Goal: Transaction & Acquisition: Purchase product/service

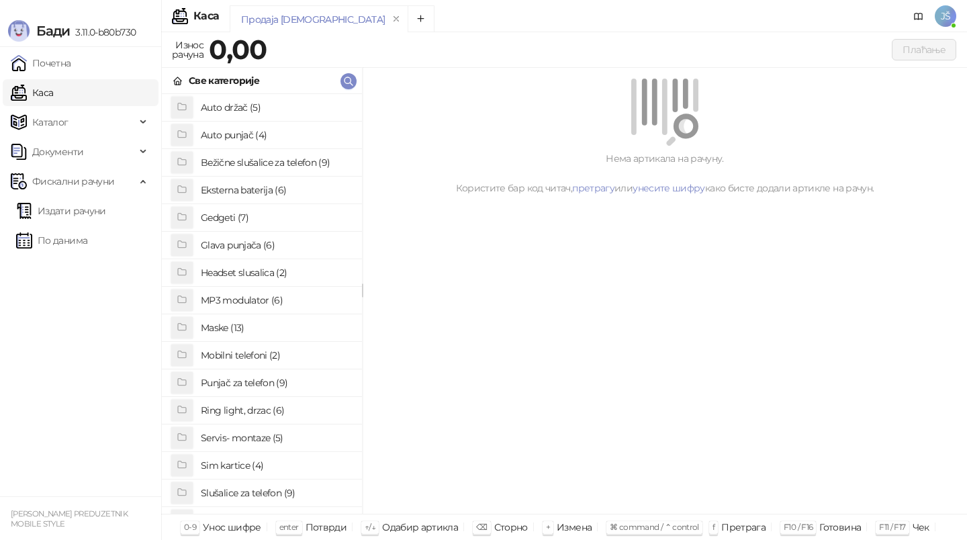
click at [291, 161] on h4 "Bežične slušalice za telefon (9)" at bounding box center [276, 162] width 150 height 21
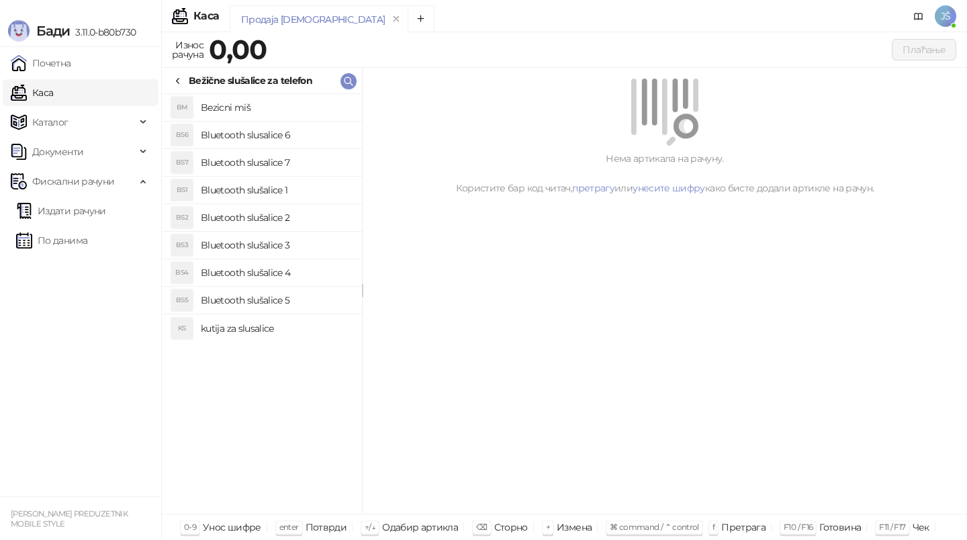
click at [302, 267] on h4 "Bluetooth slušalice 4" at bounding box center [276, 272] width 150 height 21
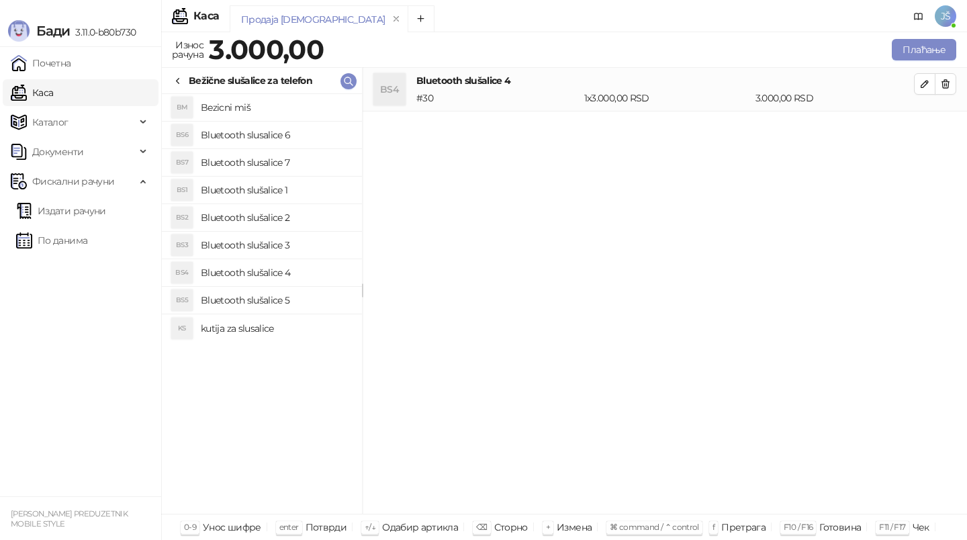
click at [314, 239] on h4 "Bluetooth slušalice 3" at bounding box center [276, 244] width 150 height 21
click at [946, 84] on icon "button" at bounding box center [945, 84] width 7 height 8
click at [909, 51] on button "Плаћање" at bounding box center [924, 49] width 64 height 21
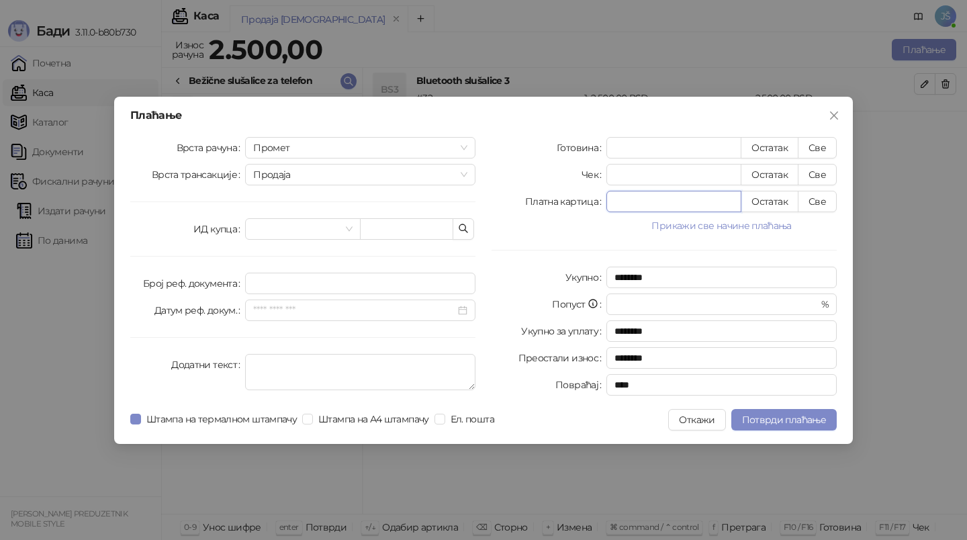
click at [715, 205] on input "*" at bounding box center [674, 201] width 134 height 20
click at [822, 204] on button "Све" at bounding box center [817, 201] width 39 height 21
type input "****"
click at [802, 425] on span "Потврди плаћање" at bounding box center [784, 420] width 84 height 12
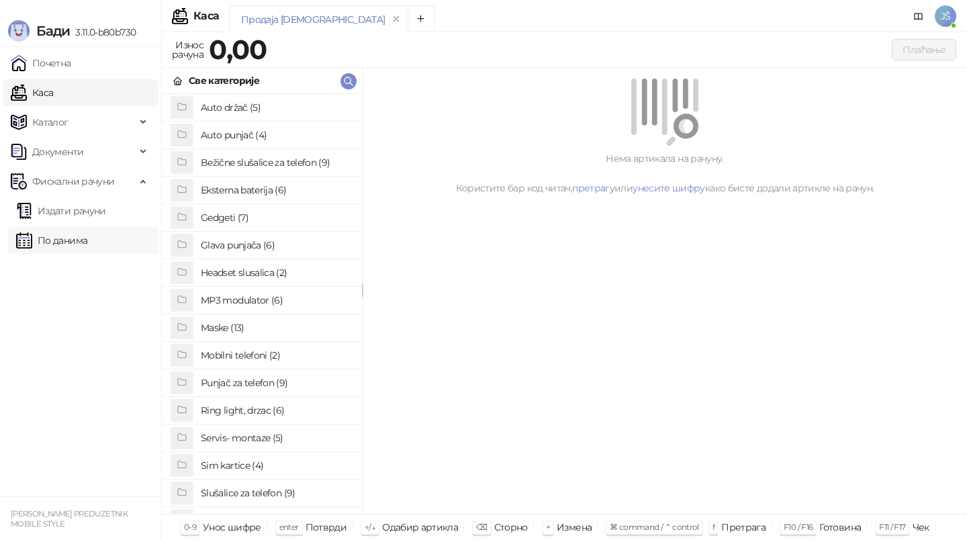
click at [56, 228] on link "По данима" at bounding box center [51, 240] width 71 height 27
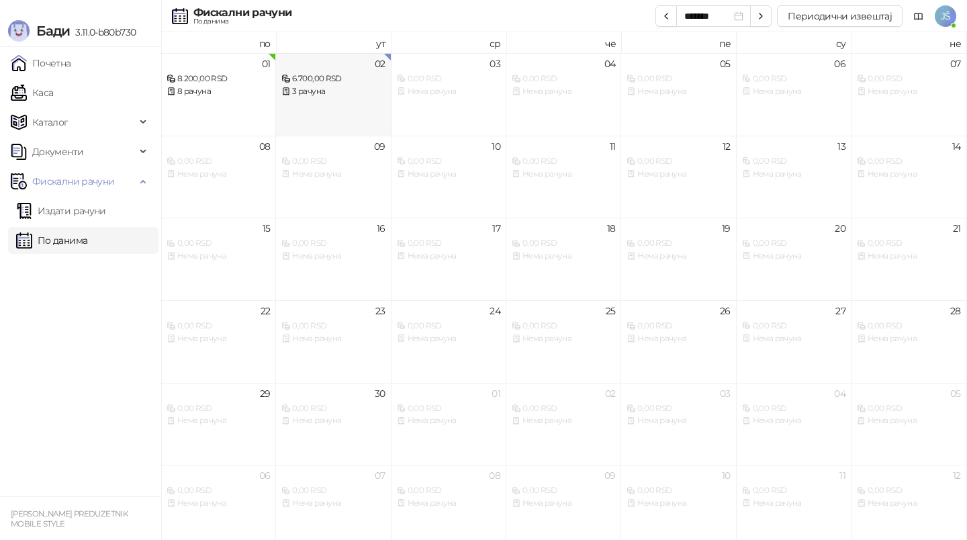
click at [332, 79] on div "6.700,00 RSD" at bounding box center [332, 79] width 103 height 13
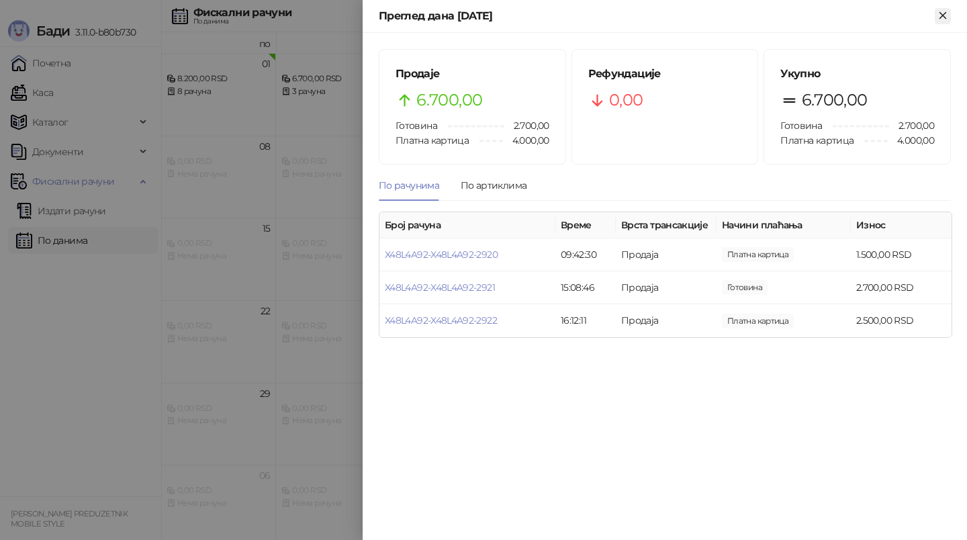
click at [950, 18] on button "Close" at bounding box center [943, 16] width 16 height 16
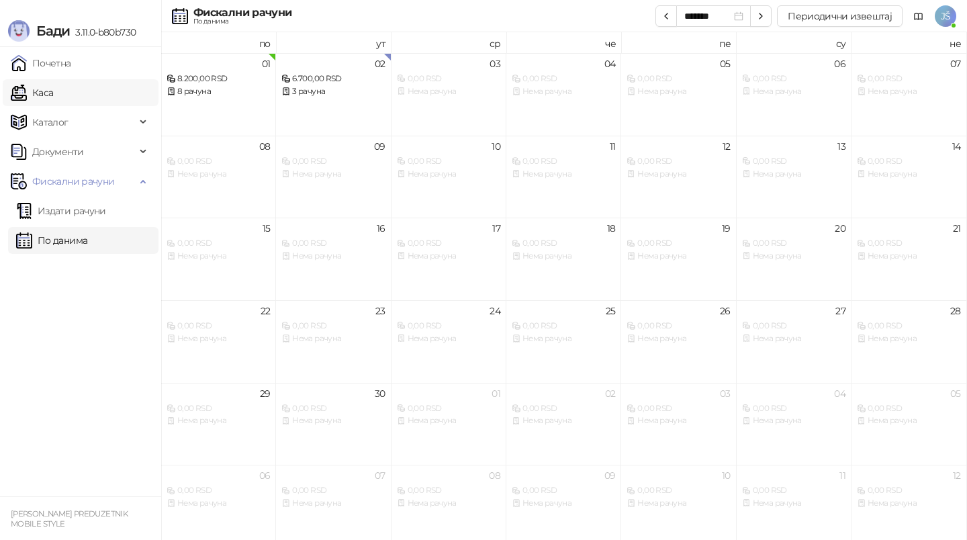
click at [53, 99] on link "Каса" at bounding box center [32, 92] width 42 height 27
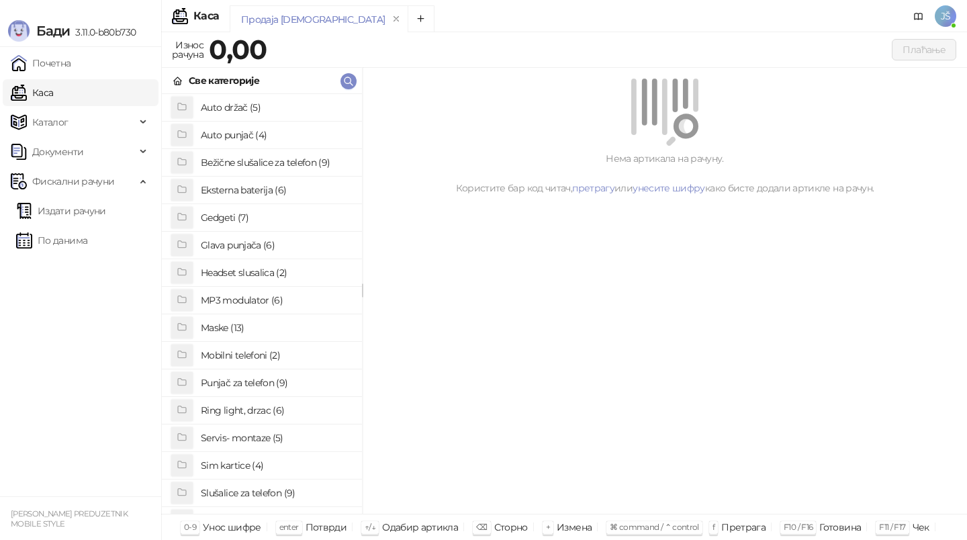
scroll to position [103, 0]
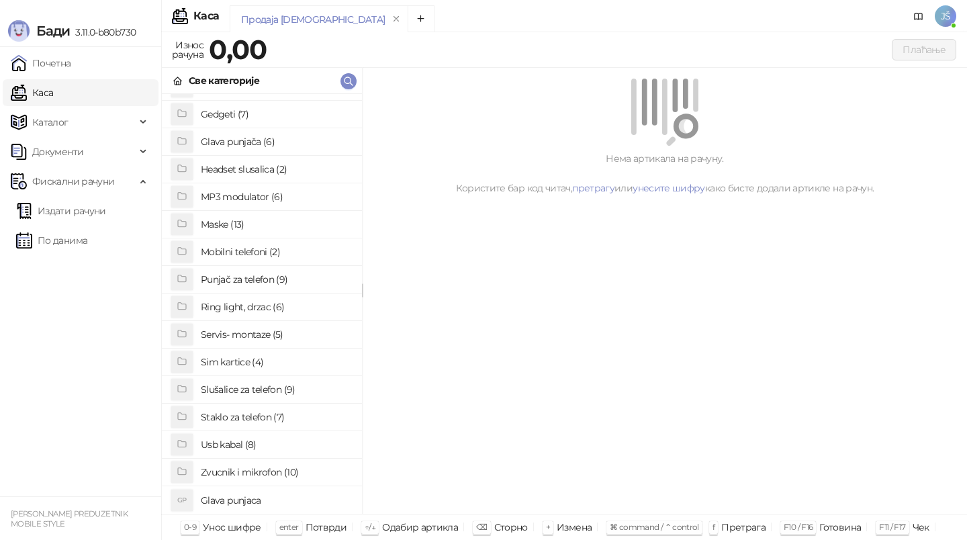
click at [263, 417] on h4 "Staklo za telefon (7)" at bounding box center [276, 416] width 150 height 21
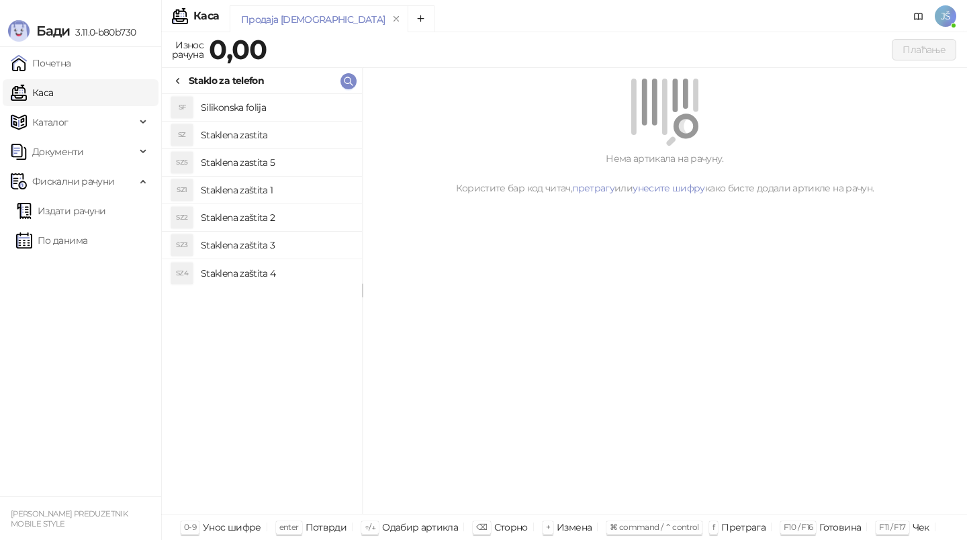
click at [309, 190] on h4 "Staklena zaštita 1" at bounding box center [276, 189] width 150 height 21
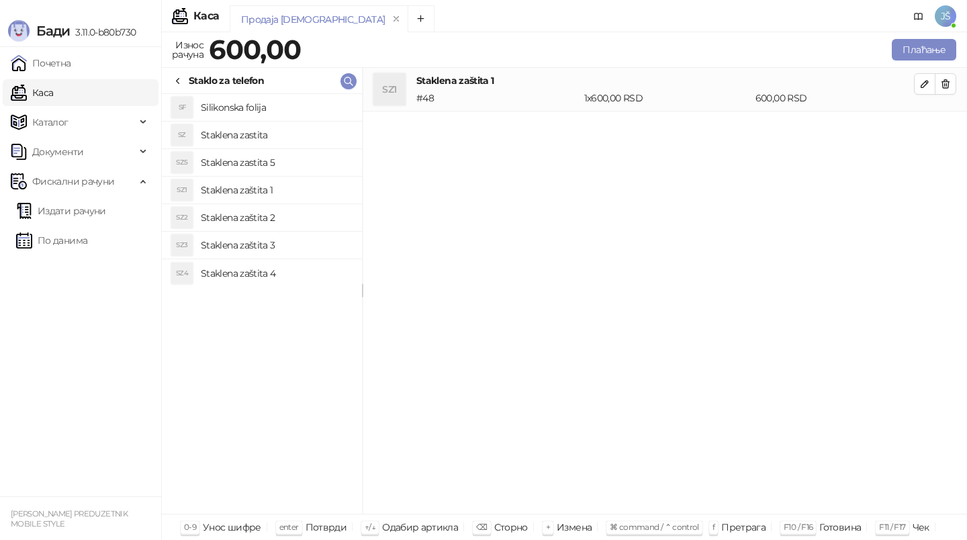
click at [298, 253] on h4 "Staklena zaštita 3" at bounding box center [276, 244] width 150 height 21
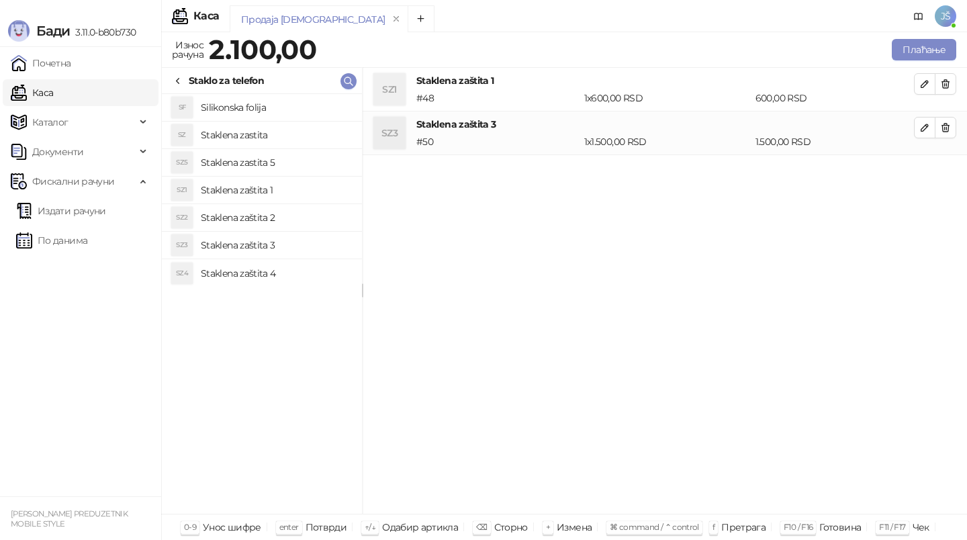
click at [301, 216] on h4 "Staklena zaštita 2" at bounding box center [276, 217] width 150 height 21
click at [302, 278] on h4 "Staklena zaštita 4" at bounding box center [276, 273] width 150 height 21
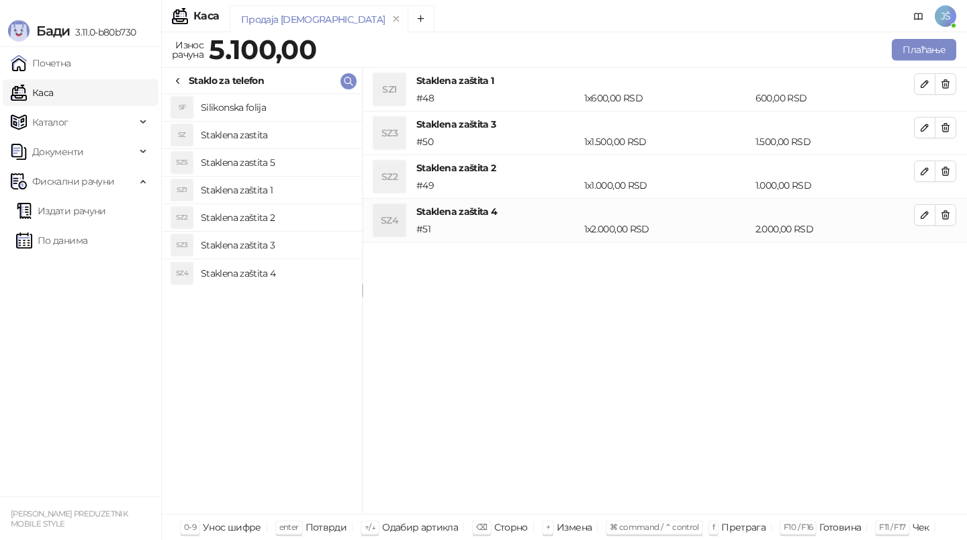
click at [303, 162] on h4 "Staklena zastita 5" at bounding box center [276, 162] width 150 height 21
click at [315, 134] on h4 "Staklena zastita" at bounding box center [276, 134] width 150 height 21
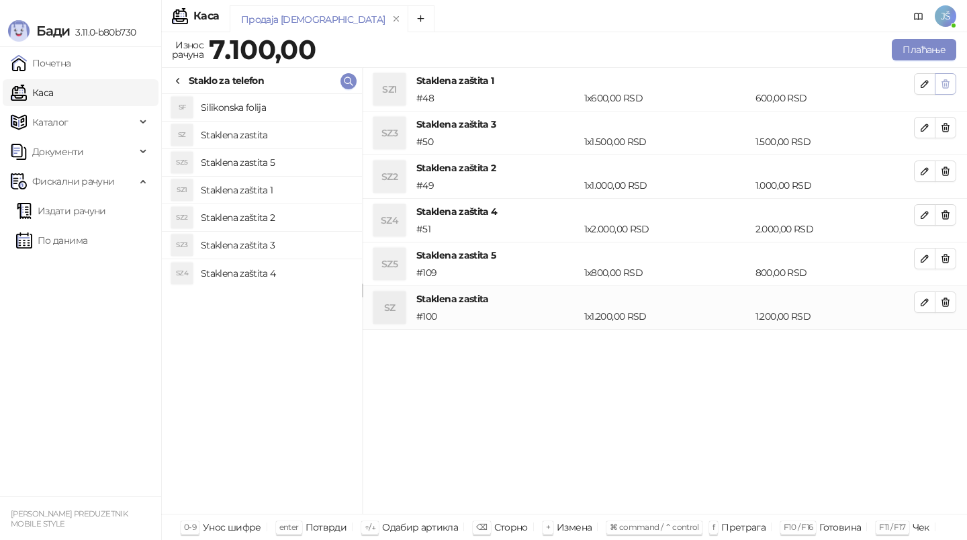
click at [946, 92] on button "button" at bounding box center [945, 83] width 21 height 21
click at [946, 117] on button "button" at bounding box center [945, 127] width 21 height 21
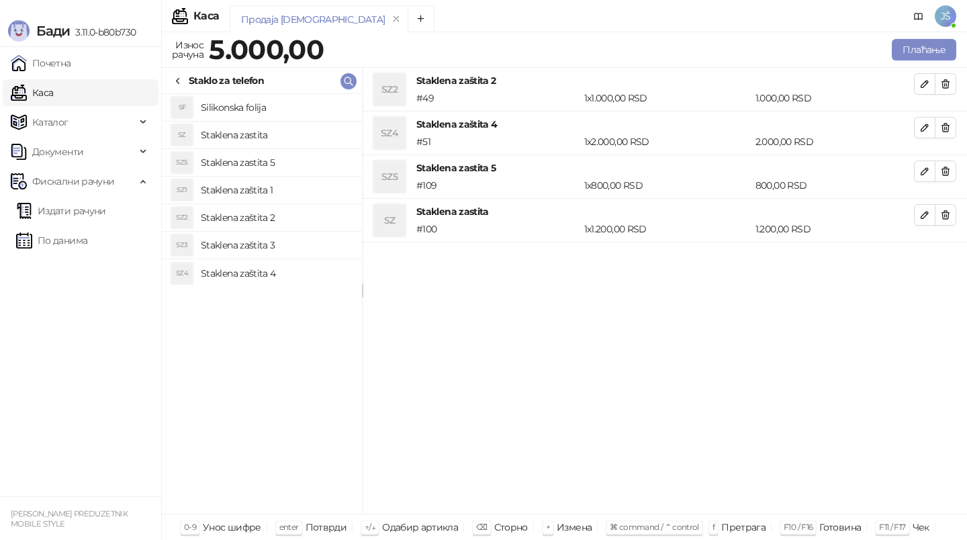
click at [946, 92] on button "button" at bounding box center [945, 83] width 21 height 21
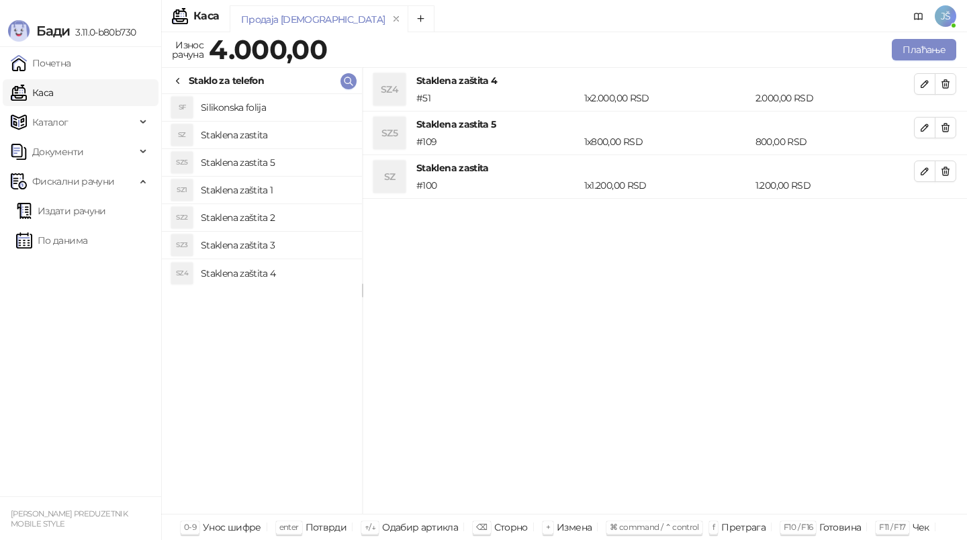
click at [946, 92] on button "button" at bounding box center [945, 83] width 21 height 21
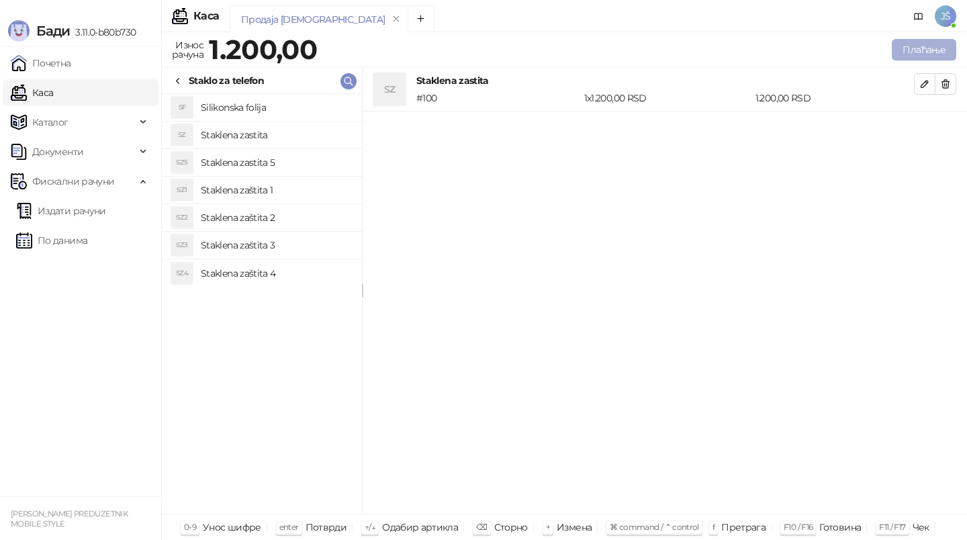
click at [920, 49] on button "Плаћање" at bounding box center [924, 49] width 64 height 21
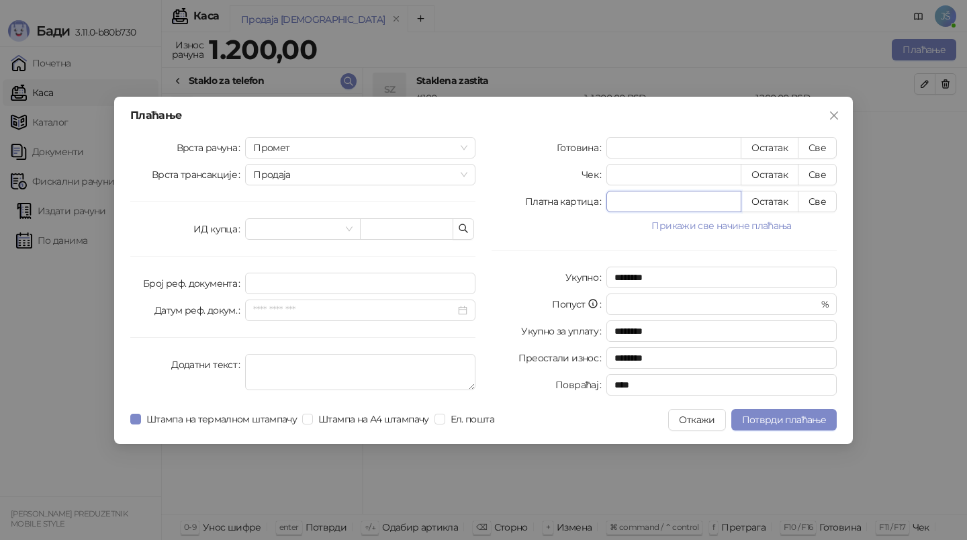
click at [701, 202] on input "*" at bounding box center [674, 201] width 134 height 20
click at [815, 199] on button "Све" at bounding box center [817, 201] width 39 height 21
type input "****"
click at [778, 423] on span "Потврди плаћање" at bounding box center [784, 420] width 84 height 12
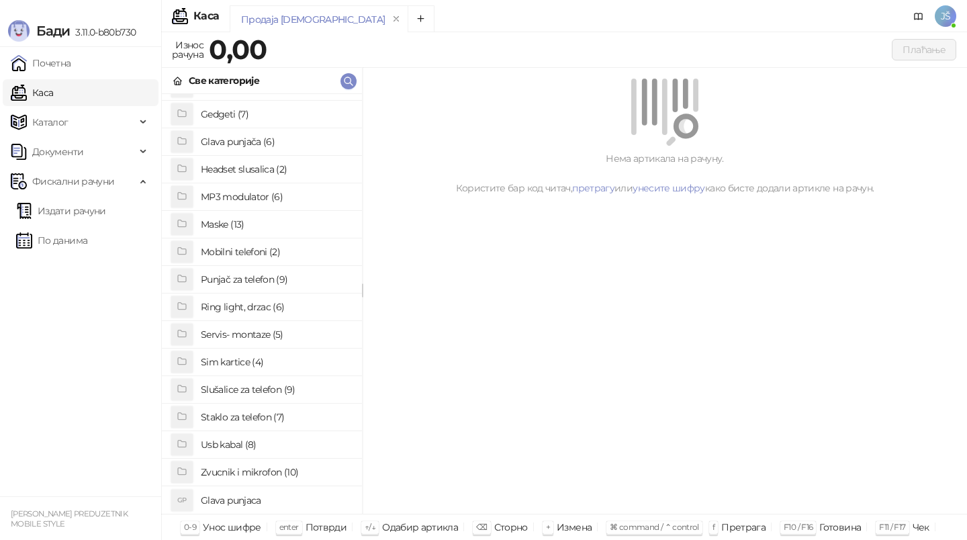
click at [245, 421] on h4 "Staklo za telefon (7)" at bounding box center [276, 416] width 150 height 21
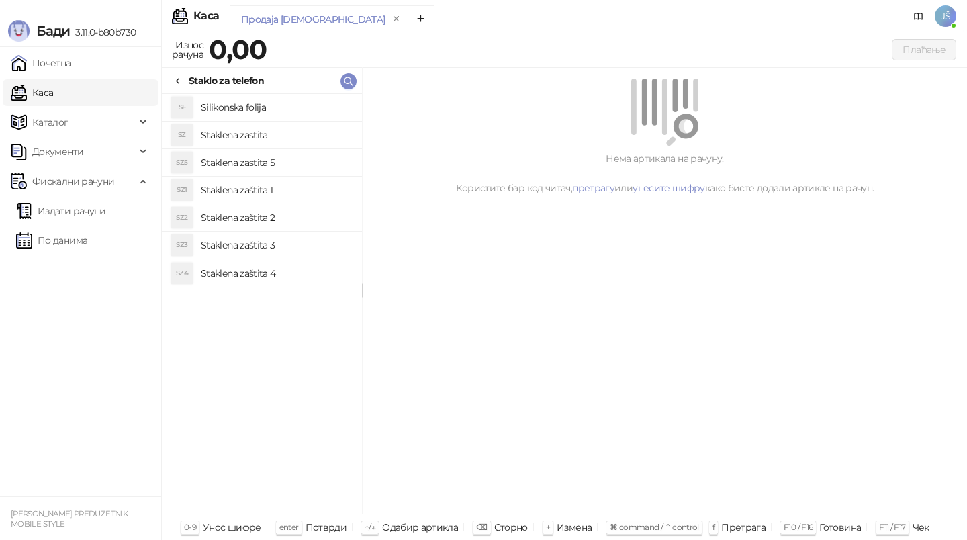
click at [306, 238] on h4 "Staklena zaštita 3" at bounding box center [276, 244] width 150 height 21
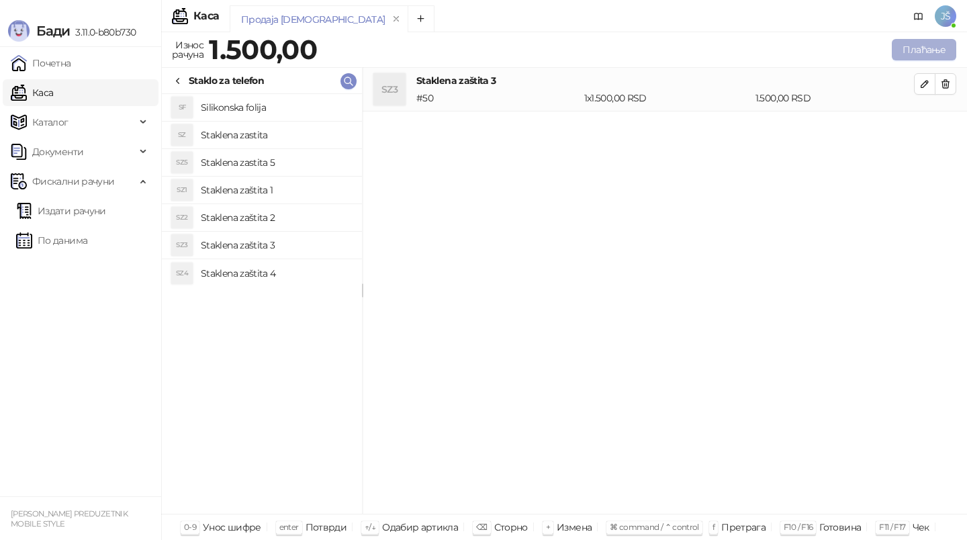
click at [946, 46] on button "Плаћање" at bounding box center [924, 49] width 64 height 21
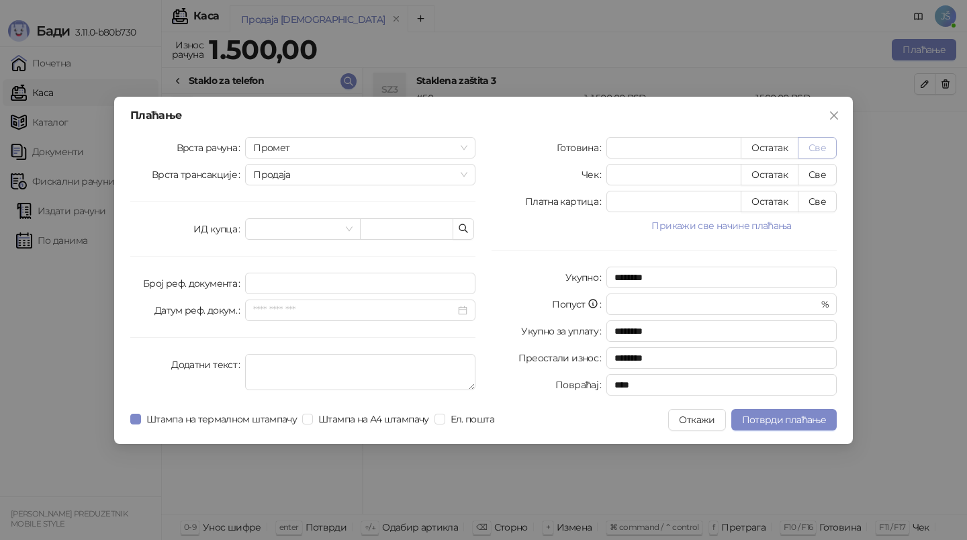
click at [818, 146] on button "Све" at bounding box center [817, 147] width 39 height 21
type input "****"
click at [766, 414] on span "Потврди плаћање" at bounding box center [784, 420] width 84 height 12
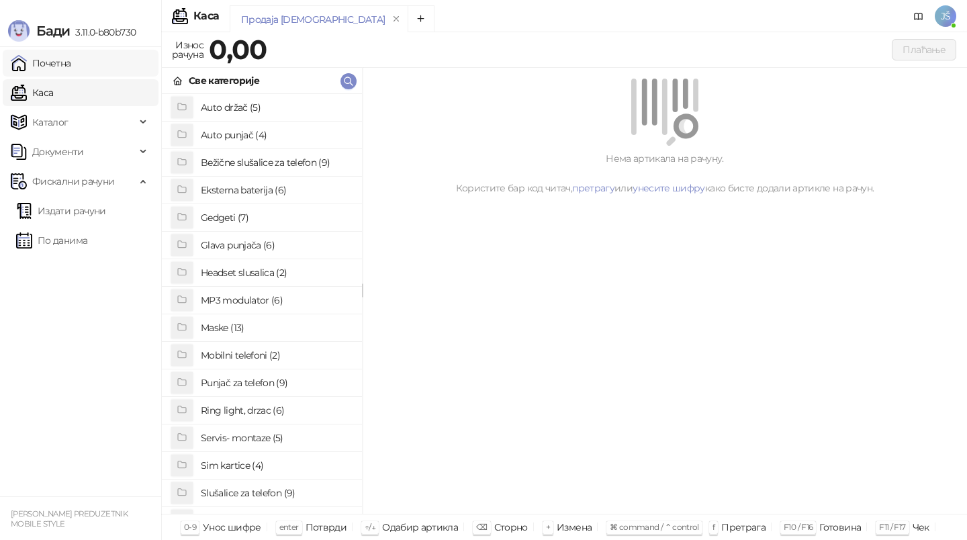
click at [46, 64] on link "Почетна" at bounding box center [41, 63] width 60 height 27
